Goal: Information Seeking & Learning: Learn about a topic

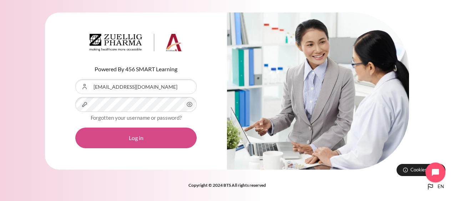
click at [124, 140] on button "Log in" at bounding box center [135, 138] width 121 height 21
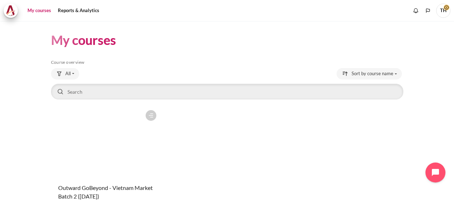
click at [113, 134] on figure "Content" at bounding box center [105, 142] width 109 height 71
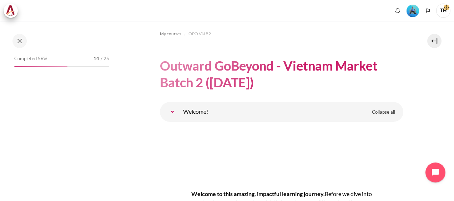
scroll to position [71, 0]
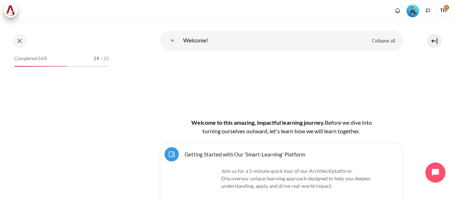
click at [413, 7] on img "Level #3" at bounding box center [412, 11] width 12 height 12
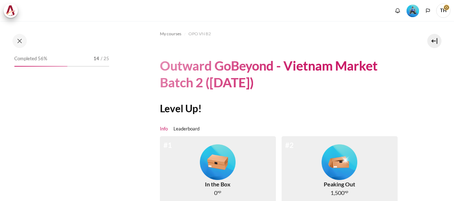
click at [193, 128] on link "Leaderboard" at bounding box center [186, 129] width 26 height 7
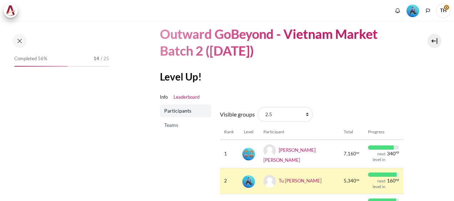
scroll to position [71, 0]
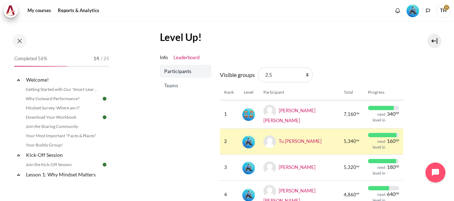
click at [172, 86] on span "Teams" at bounding box center [186, 85] width 44 height 7
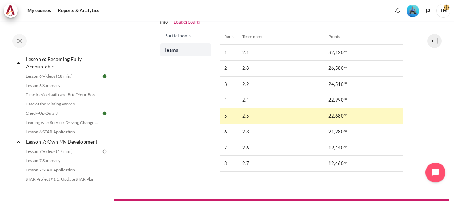
scroll to position [428, 0]
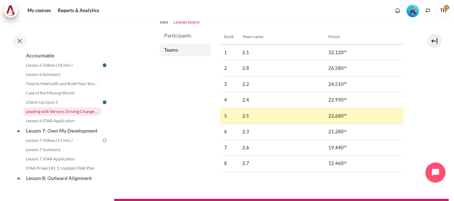
click at [70, 116] on link "Leading with Service, Driving Change (Pucknalin's Story)" at bounding box center [63, 111] width 78 height 9
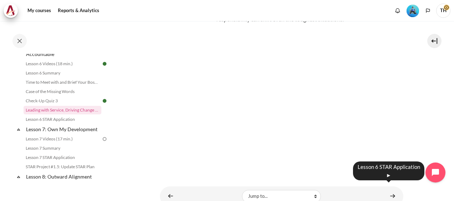
scroll to position [134, 0]
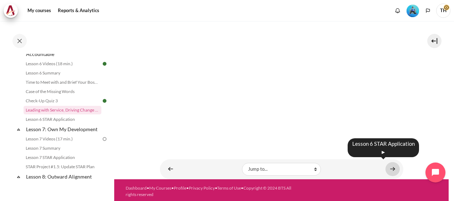
click at [390, 166] on link "Content" at bounding box center [392, 169] width 14 height 14
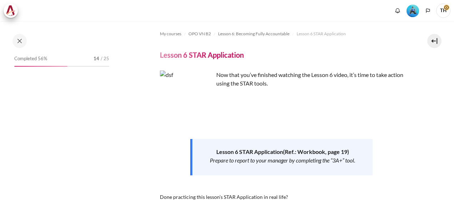
scroll to position [178, 0]
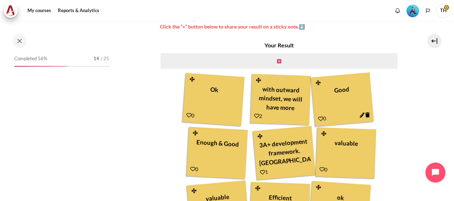
click at [278, 61] on icon "Content" at bounding box center [279, 61] width 4 height 5
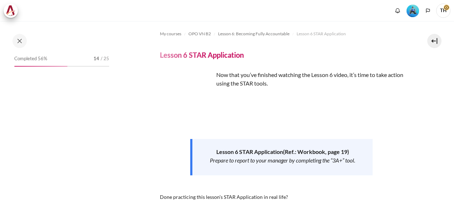
scroll to position [143, 0]
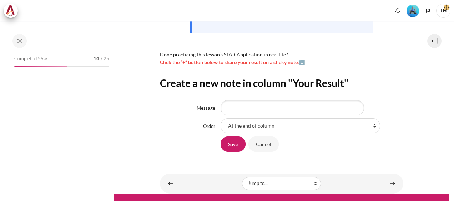
click at [252, 112] on input "Message" at bounding box center [292, 107] width 143 height 15
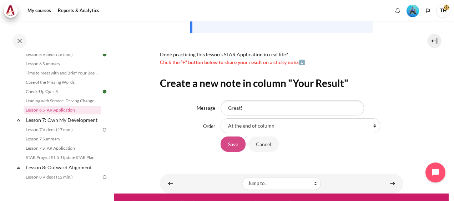
type input "Great!"
click at [232, 146] on input "Save" at bounding box center [233, 144] width 25 height 15
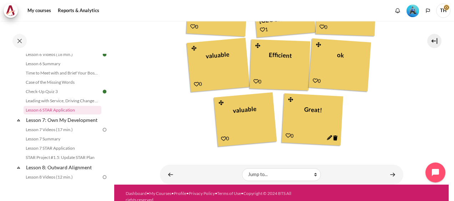
scroll to position [329, 0]
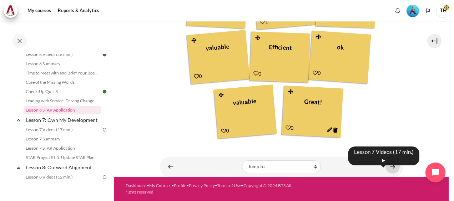
click at [390, 167] on link "Content" at bounding box center [392, 167] width 14 height 14
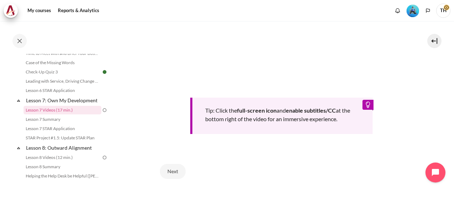
scroll to position [250, 0]
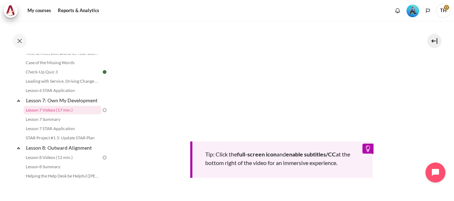
click at [147, 94] on section "My courses OPO VN B2 Lesson 7: Own My Development Lesson 7 Videos (17 min.) Les…" at bounding box center [281, 21] width 334 height 500
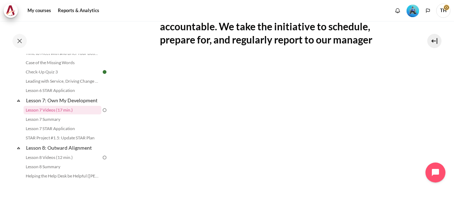
scroll to position [342, 0]
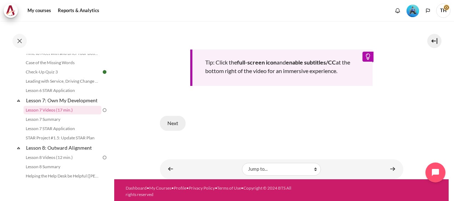
click at [172, 120] on button "Next" at bounding box center [173, 123] width 26 height 15
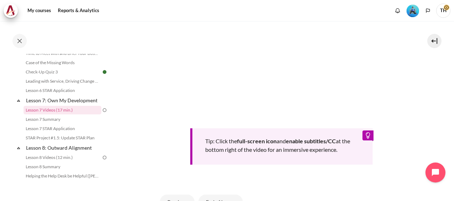
scroll to position [342, 0]
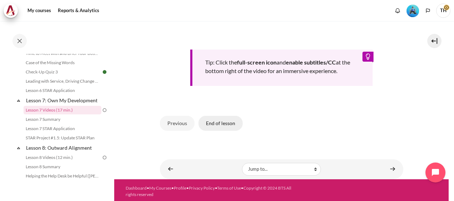
click at [218, 122] on button "End of lesson" at bounding box center [220, 123] width 44 height 15
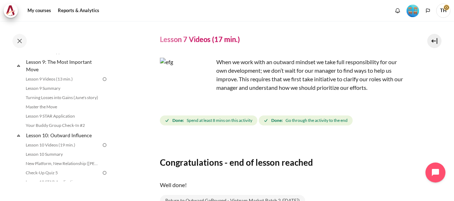
scroll to position [87, 0]
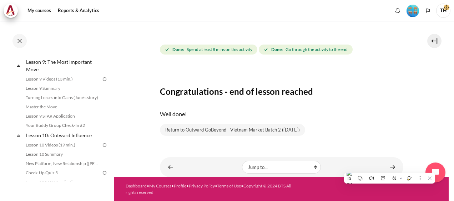
click at [365, 109] on div "Well done!" at bounding box center [281, 114] width 243 height 20
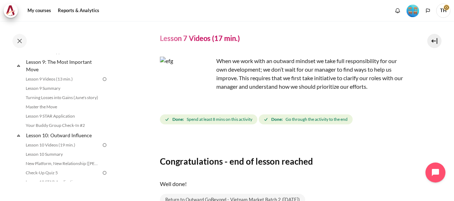
scroll to position [0, 0]
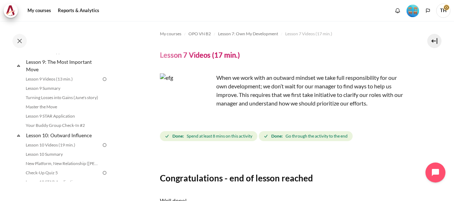
click at [414, 11] on img "Level #4" at bounding box center [412, 11] width 12 height 12
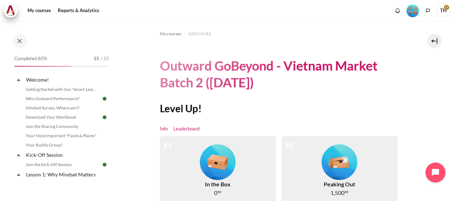
click at [191, 130] on link "Leaderboard" at bounding box center [186, 129] width 26 height 7
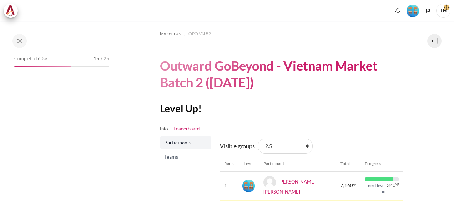
scroll to position [107, 0]
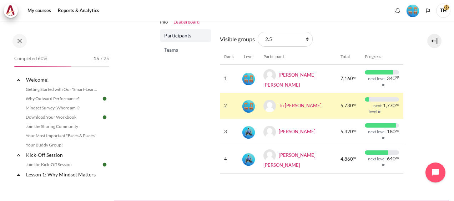
click at [177, 46] on span "Teams" at bounding box center [186, 49] width 44 height 7
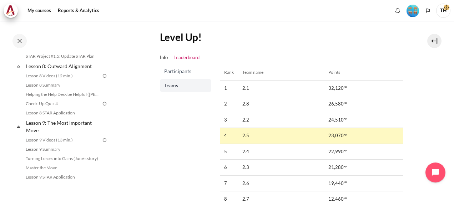
scroll to position [500, 0]
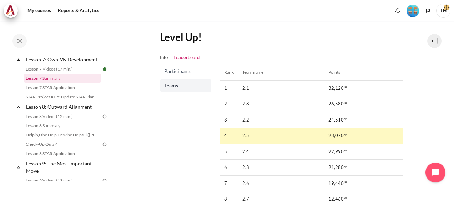
click at [61, 83] on link "Lesson 7 Summary" at bounding box center [63, 78] width 78 height 9
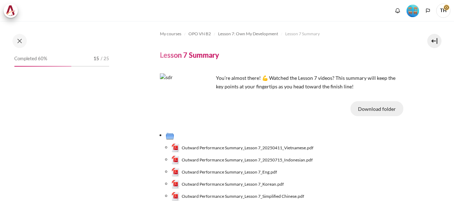
click at [378, 109] on button "Download folder" at bounding box center [376, 108] width 53 height 15
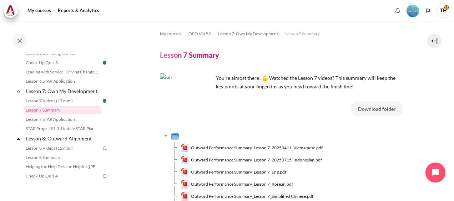
scroll to position [85, 0]
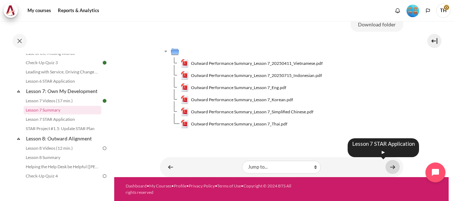
click at [389, 167] on link "Content" at bounding box center [392, 167] width 14 height 14
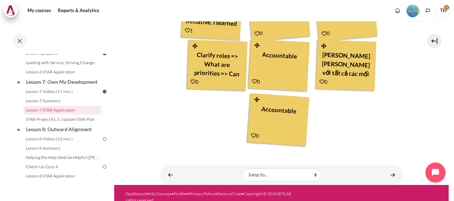
scroll to position [299, 0]
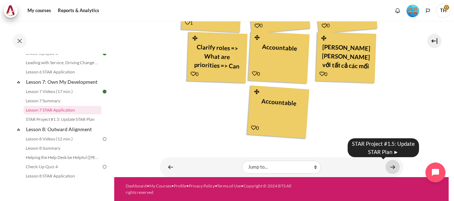
click at [389, 166] on link "Content" at bounding box center [392, 167] width 14 height 14
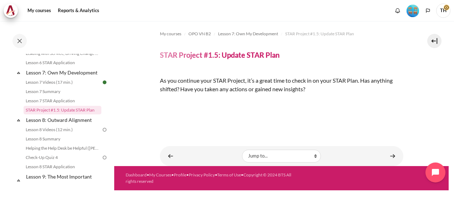
scroll to position [116, 0]
click at [160, 101] on img "Content" at bounding box center [160, 101] width 0 height 0
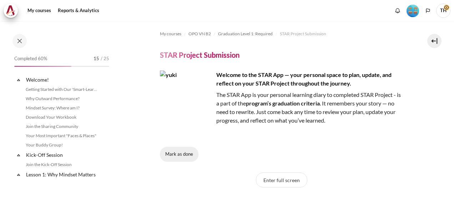
scroll to position [732, 0]
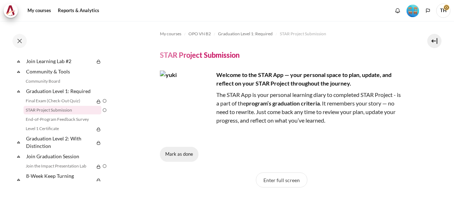
click at [185, 157] on button "Mark as done" at bounding box center [179, 154] width 39 height 15
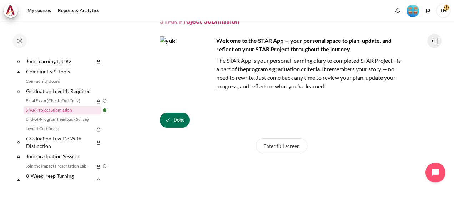
scroll to position [107, 0]
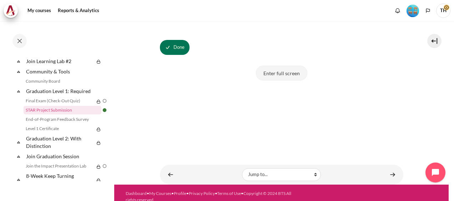
click at [282, 76] on button "Enter full screen" at bounding box center [281, 73] width 51 height 15
click at [280, 73] on button "Enter full screen" at bounding box center [281, 73] width 51 height 15
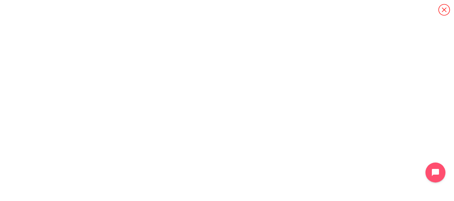
scroll to position [59, 0]
click at [444, 7] on icon "Content" at bounding box center [444, 10] width 12 height 12
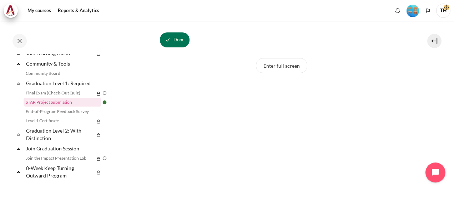
scroll to position [232, 0]
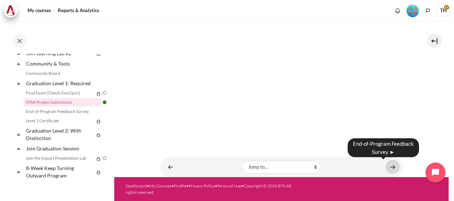
click at [388, 167] on link "Content" at bounding box center [392, 167] width 14 height 14
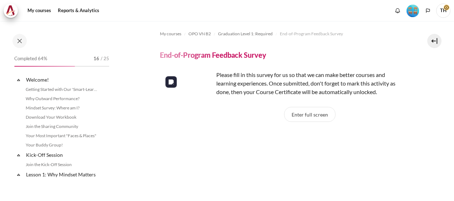
scroll to position [741, 0]
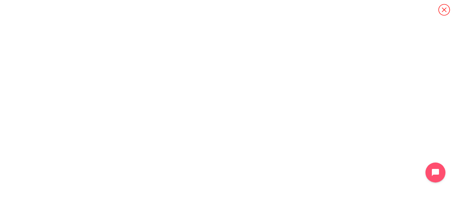
click at [443, 9] on icon "Content" at bounding box center [444, 10] width 12 height 12
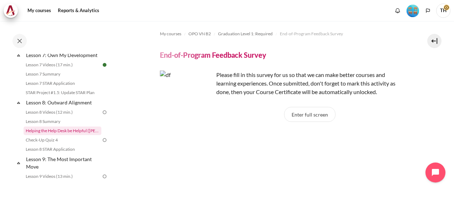
scroll to position [456, 0]
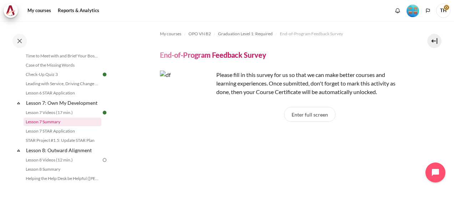
click at [70, 126] on link "Lesson 7 Summary" at bounding box center [63, 122] width 78 height 9
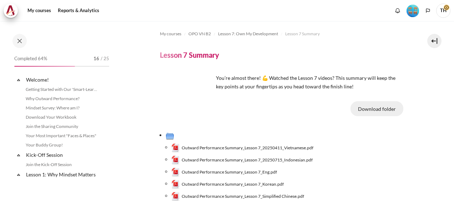
scroll to position [468, 0]
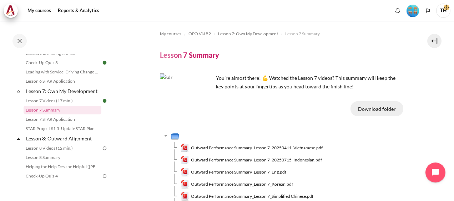
click at [378, 109] on button "Download folder" at bounding box center [376, 108] width 53 height 15
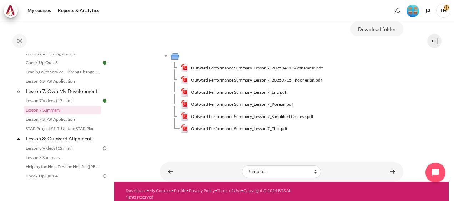
scroll to position [85, 0]
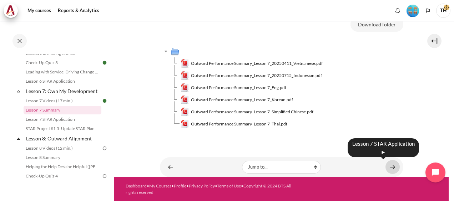
click at [389, 166] on link "Content" at bounding box center [392, 167] width 14 height 14
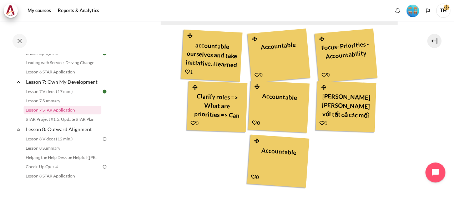
scroll to position [299, 0]
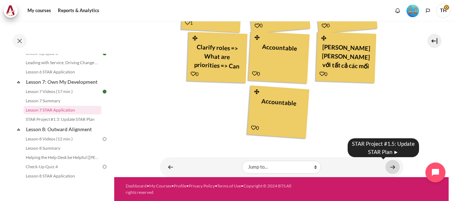
click at [390, 166] on link "Content" at bounding box center [392, 167] width 14 height 14
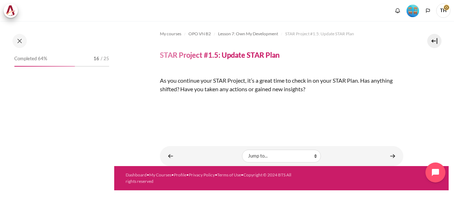
scroll to position [486, 0]
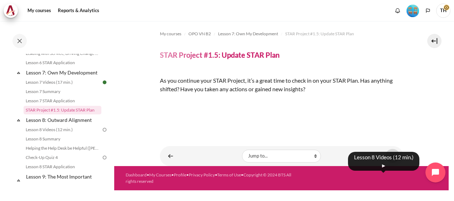
click at [389, 163] on link "Content" at bounding box center [392, 156] width 14 height 14
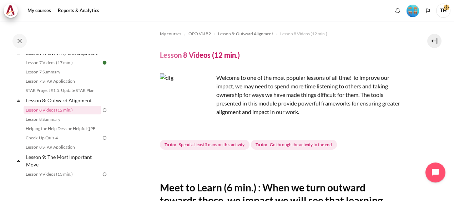
click at [413, 9] on img "Level #4" at bounding box center [412, 11] width 12 height 12
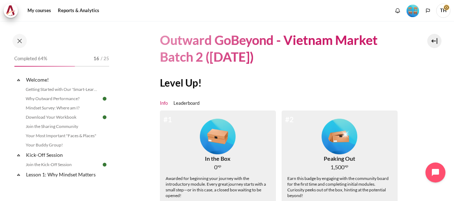
scroll to position [107, 0]
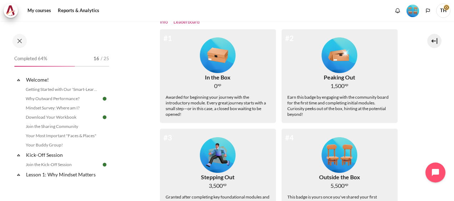
click at [192, 22] on link "Leaderboard" at bounding box center [186, 22] width 26 height 7
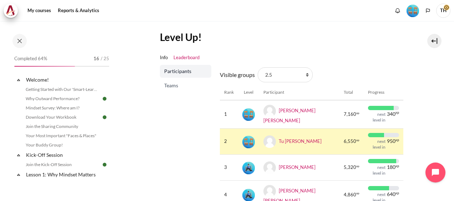
scroll to position [107, 0]
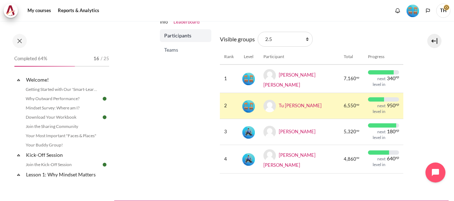
click at [170, 49] on span "Teams" at bounding box center [186, 49] width 44 height 7
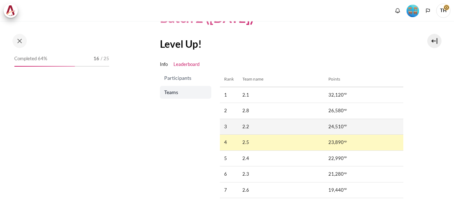
scroll to position [71, 0]
